Goal: Transaction & Acquisition: Book appointment/travel/reservation

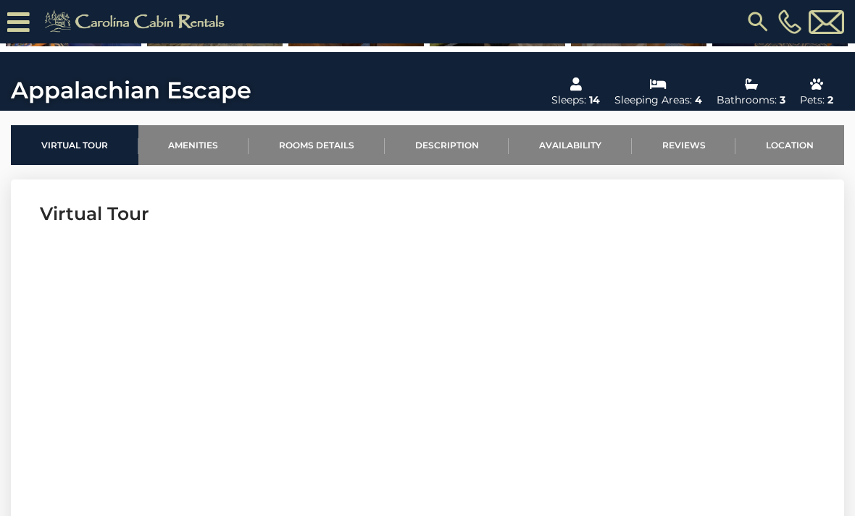
click at [795, 143] on link "Location" at bounding box center [789, 145] width 109 height 40
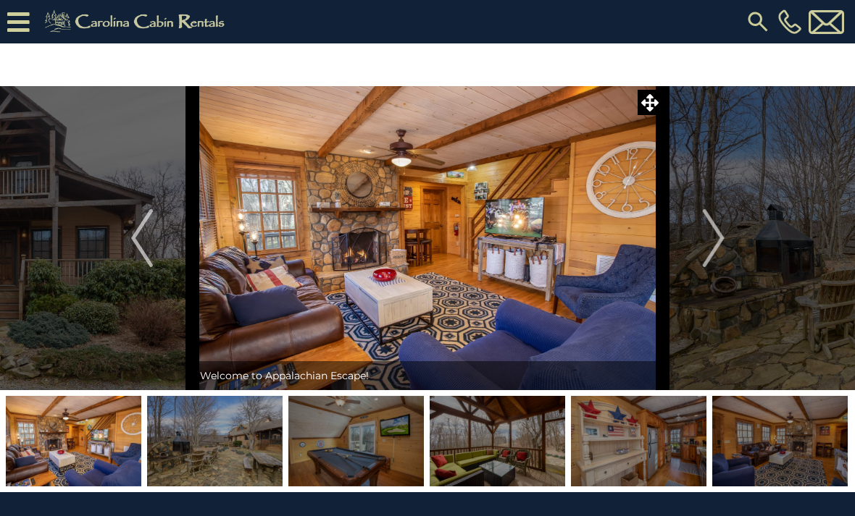
click at [29, 30] on icon at bounding box center [18, 21] width 22 height 25
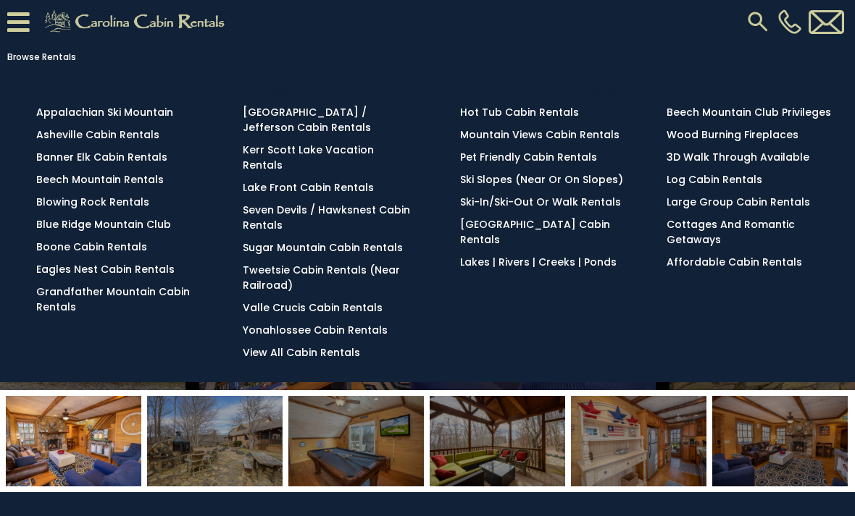
click at [133, 206] on link "Blowing Rock Rentals" at bounding box center [92, 202] width 113 height 14
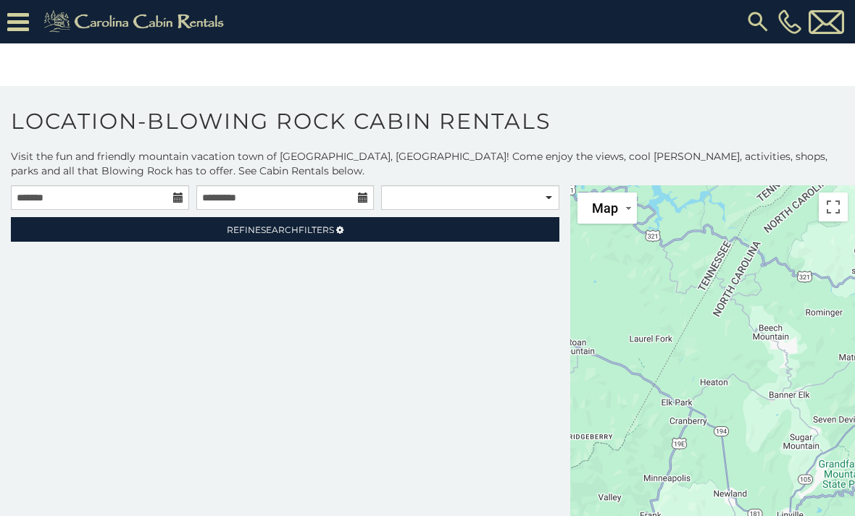
click at [439, 230] on link "Refine Search Filters" at bounding box center [285, 229] width 548 height 25
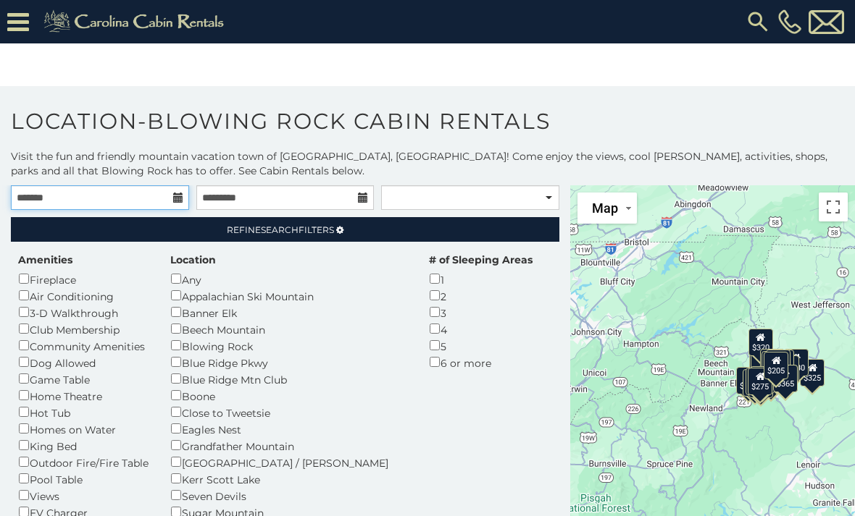
click at [176, 191] on input "text" at bounding box center [100, 197] width 178 height 25
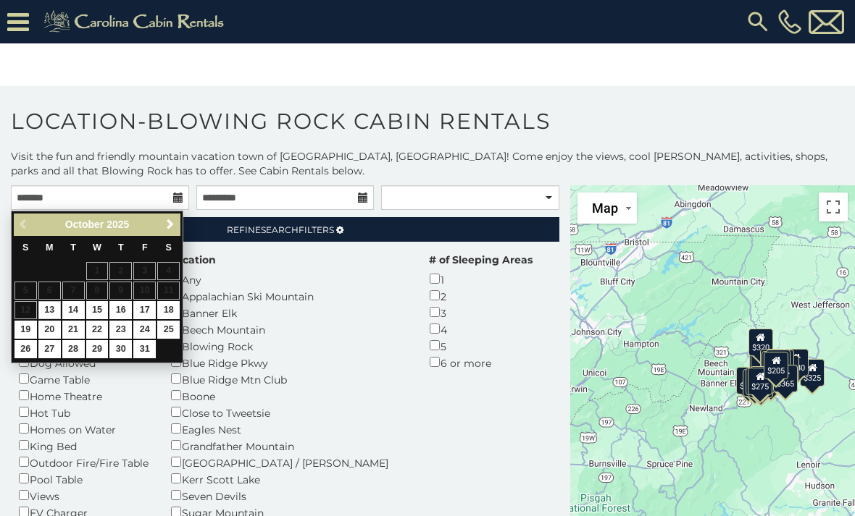
click at [122, 323] on link "23" at bounding box center [120, 330] width 22 height 18
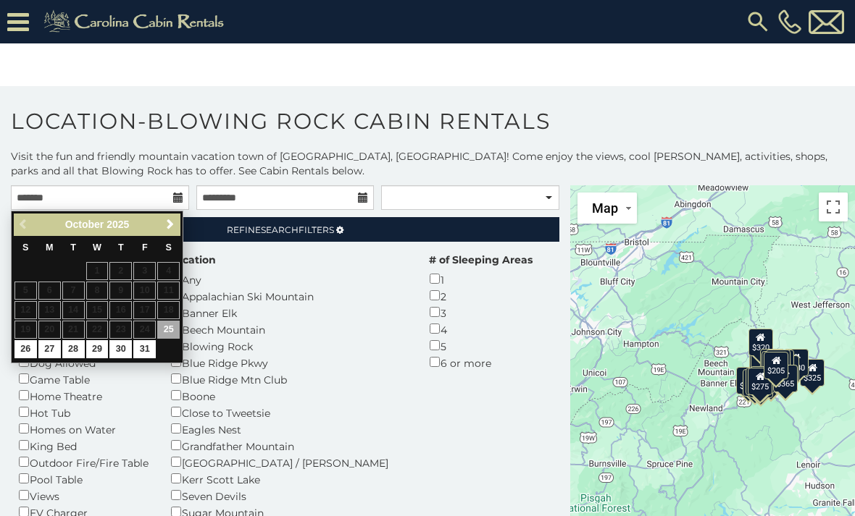
type input "**********"
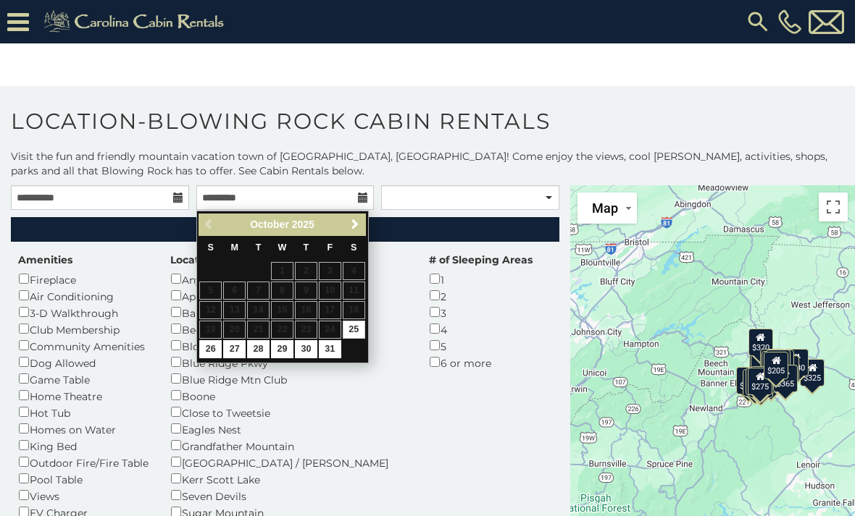
click at [213, 340] on link "26" at bounding box center [210, 349] width 22 height 18
type input "**********"
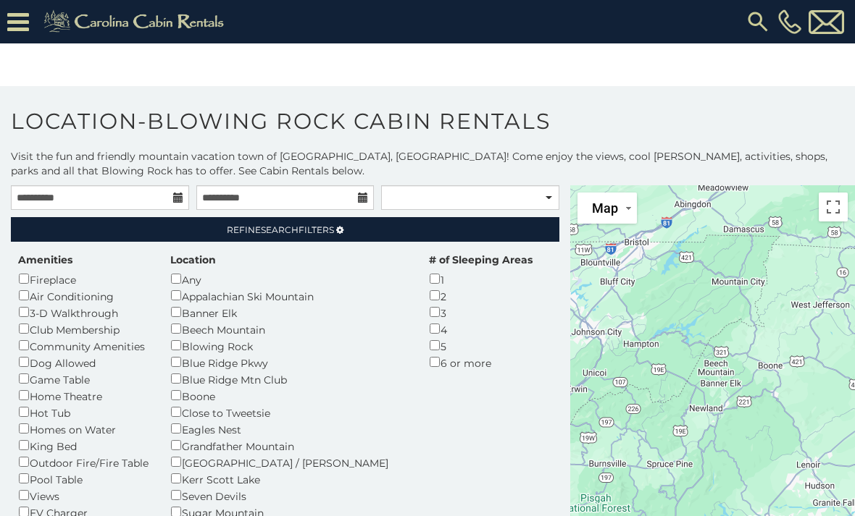
click at [458, 229] on link "Refine Search Filters" at bounding box center [285, 229] width 548 height 25
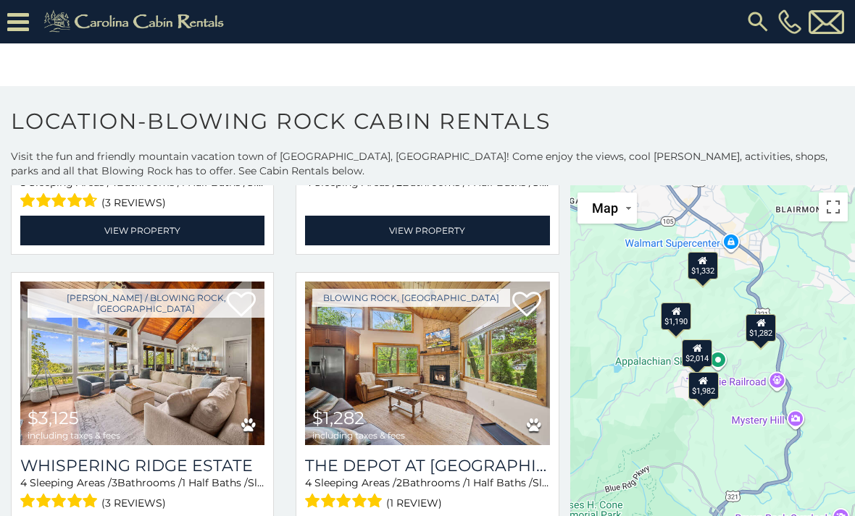
click at [765, 332] on div "$1,282" at bounding box center [760, 328] width 30 height 28
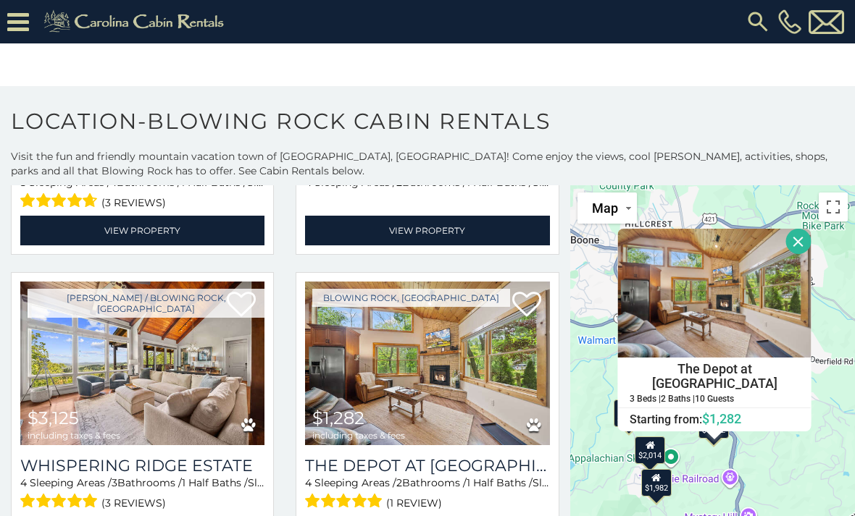
click at [797, 248] on button "Close" at bounding box center [798, 241] width 25 height 25
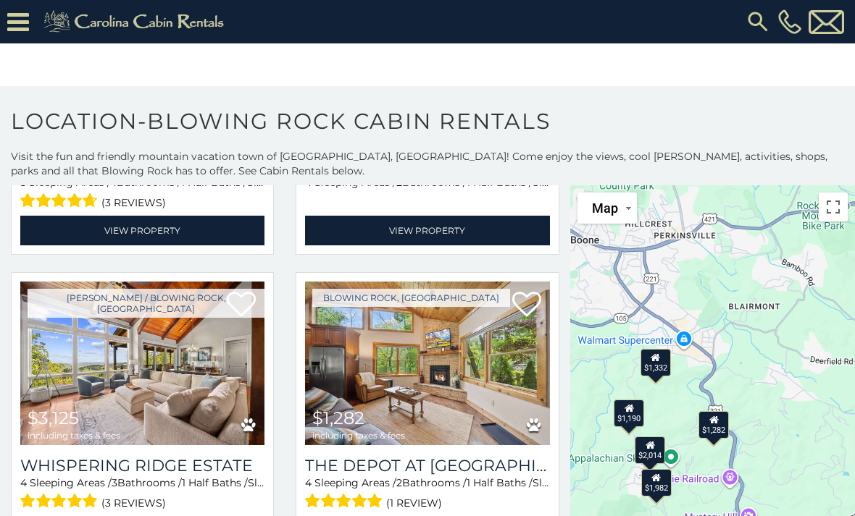
click at [834, 212] on button "Toggle fullscreen view" at bounding box center [832, 207] width 29 height 29
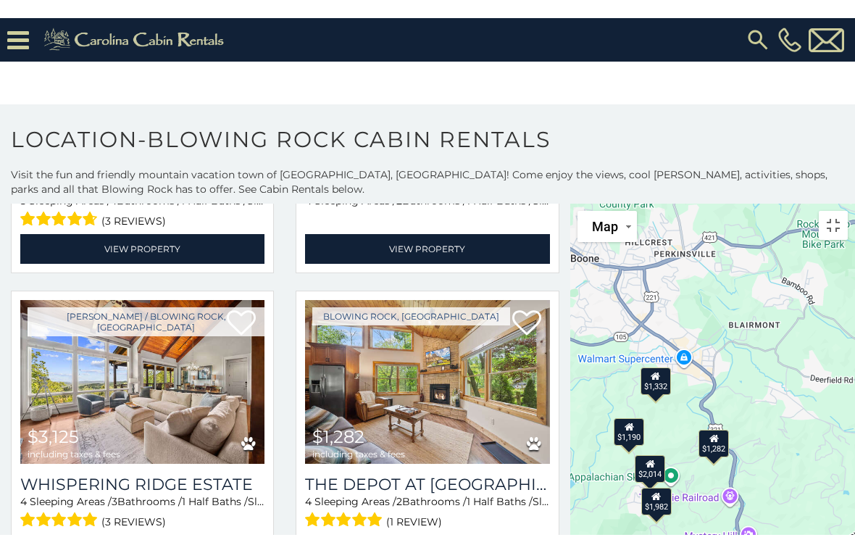
scroll to position [17, 0]
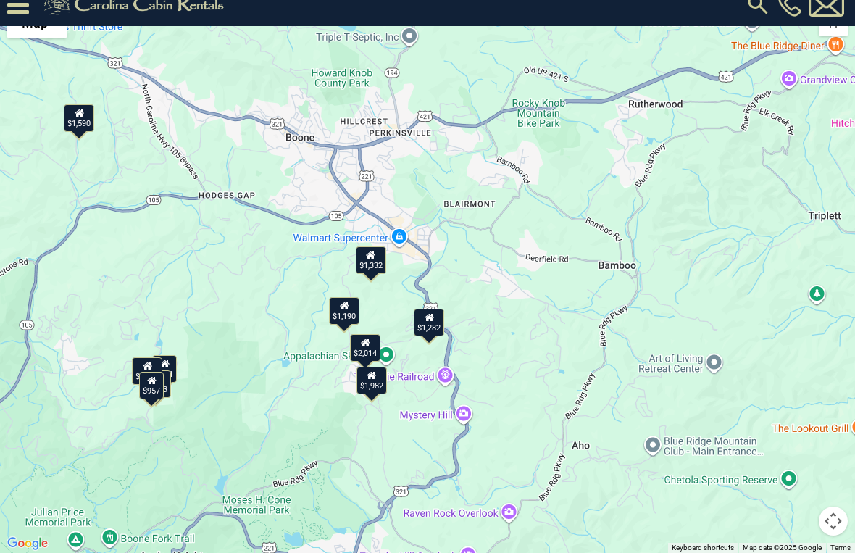
click at [834, 516] on button "Map camera controls" at bounding box center [832, 520] width 29 height 29
click at [803, 453] on button "Zoom in" at bounding box center [796, 448] width 29 height 29
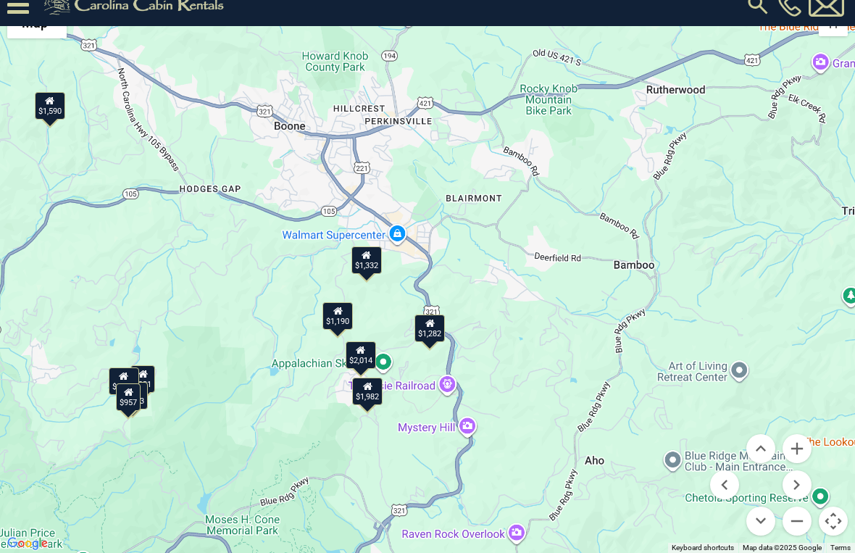
click at [812, 452] on div "$2,515 $2,256 $2,014 $1,190 $1,457 $921 $1,520 $1,003 $1,332 $1,069 $1,590 $957…" at bounding box center [427, 276] width 855 height 553
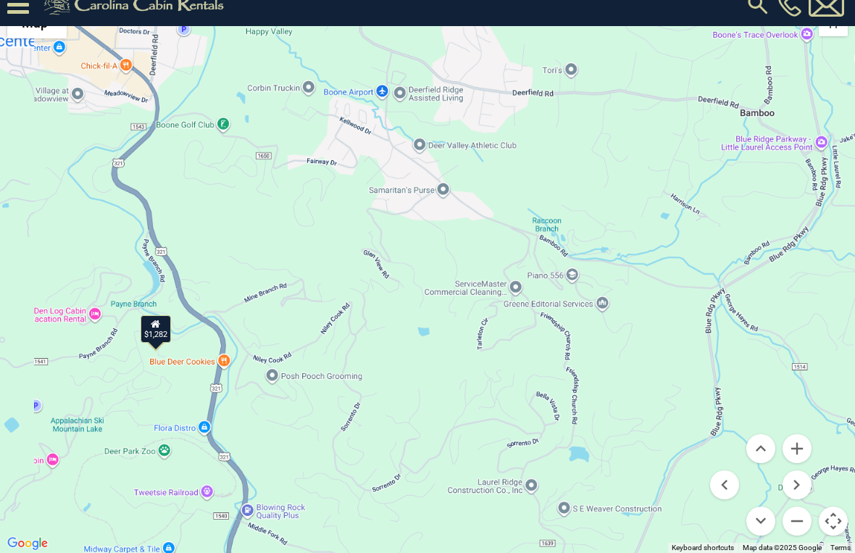
click at [808, 456] on button "Zoom in" at bounding box center [796, 448] width 29 height 29
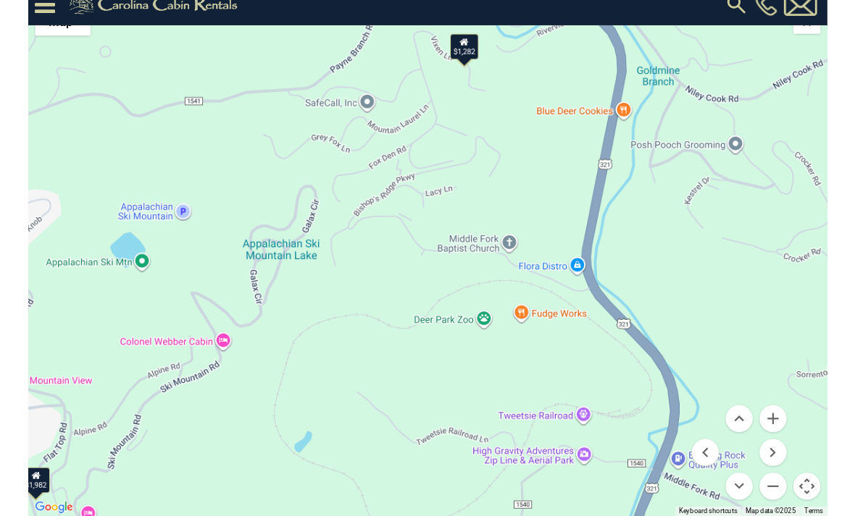
scroll to position [0, 0]
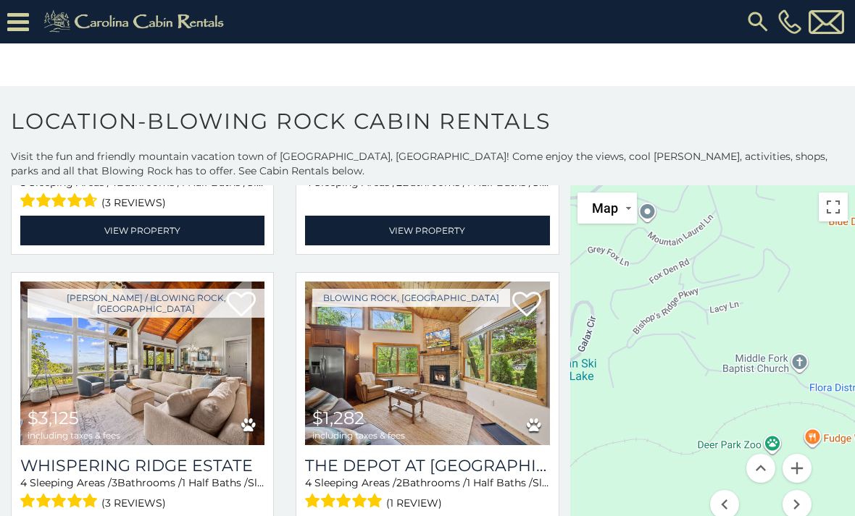
click at [724, 339] on div "$2,515 $2,256 $2,014 $1,190 $1,457 $921 $1,520 $1,003 $1,332 $1,069 $1,590 $957…" at bounding box center [712, 379] width 285 height 388
click at [757, 290] on div "$2,515 $2,256 $2,014 $1,190 $1,457 $921 $1,520 $1,003 $1,332 $1,069 $1,590 $957…" at bounding box center [712, 379] width 285 height 388
click at [832, 213] on button "Toggle fullscreen view" at bounding box center [832, 207] width 29 height 29
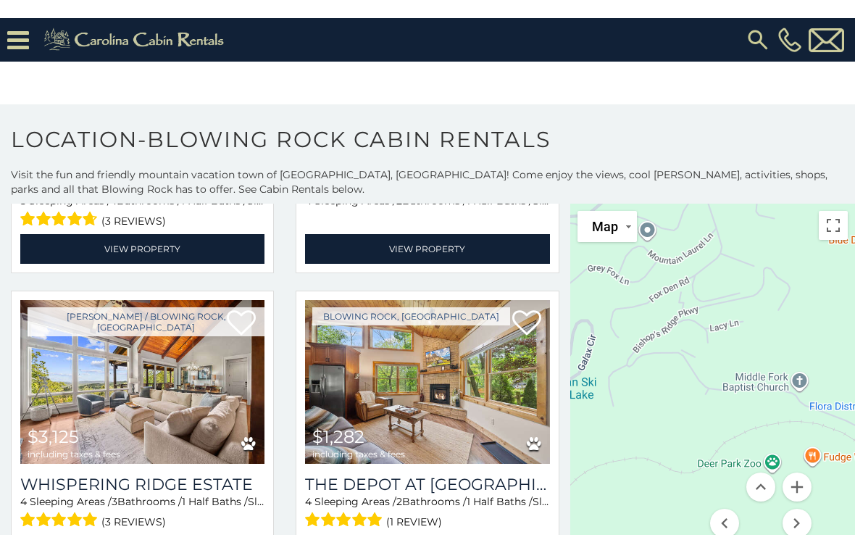
scroll to position [17, 0]
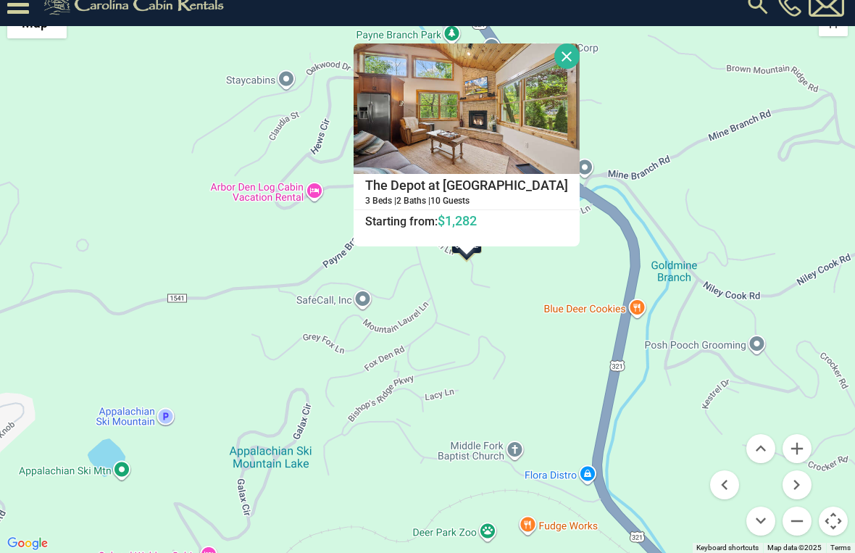
click at [579, 59] on button "Close" at bounding box center [566, 55] width 25 height 25
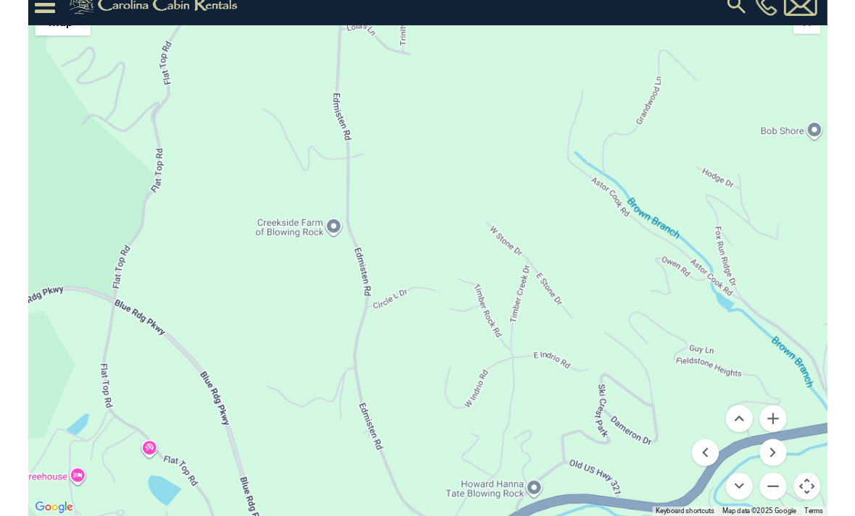
scroll to position [0, 0]
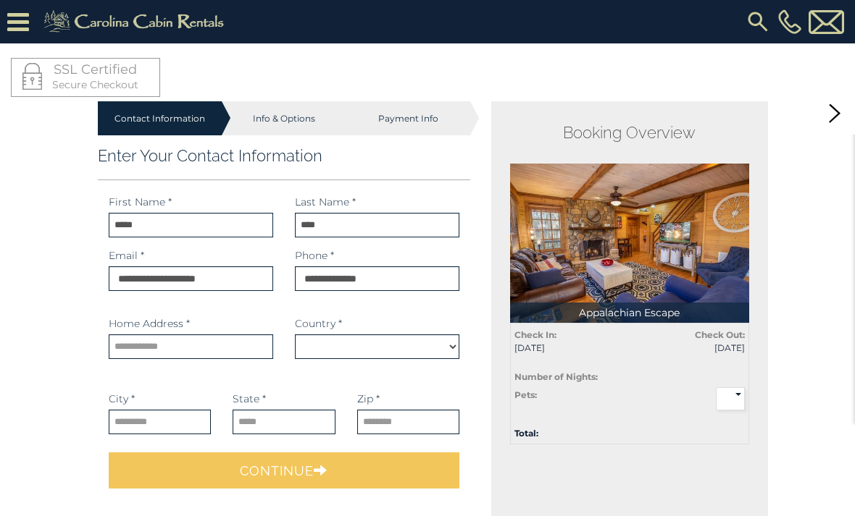
select select "*********"
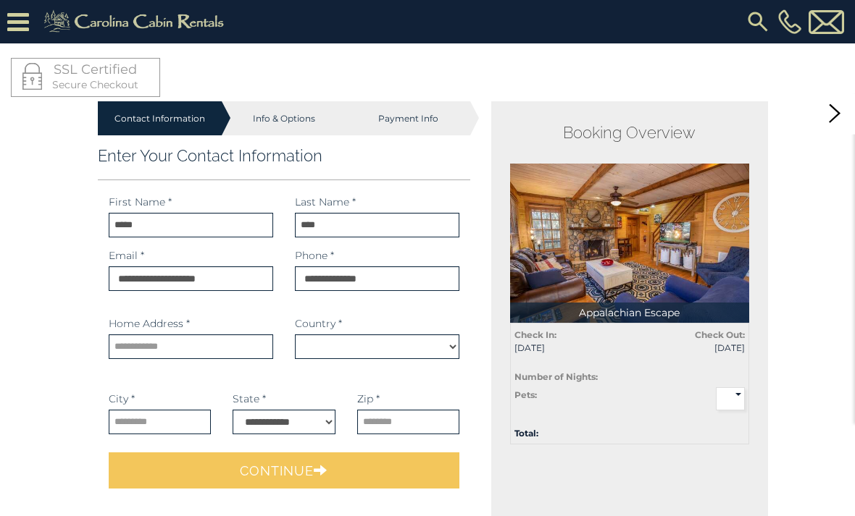
select select "*********"
